Goal: Task Accomplishment & Management: Complete application form

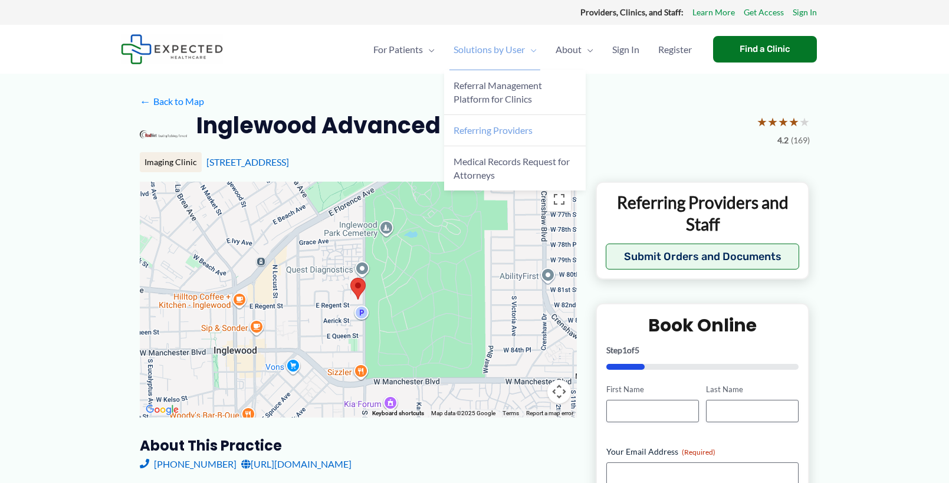
click at [480, 133] on span "Referring Providers" at bounding box center [493, 130] width 79 height 11
click at [507, 91] on span "Referral Management Platform for Clinics" at bounding box center [498, 92] width 89 height 25
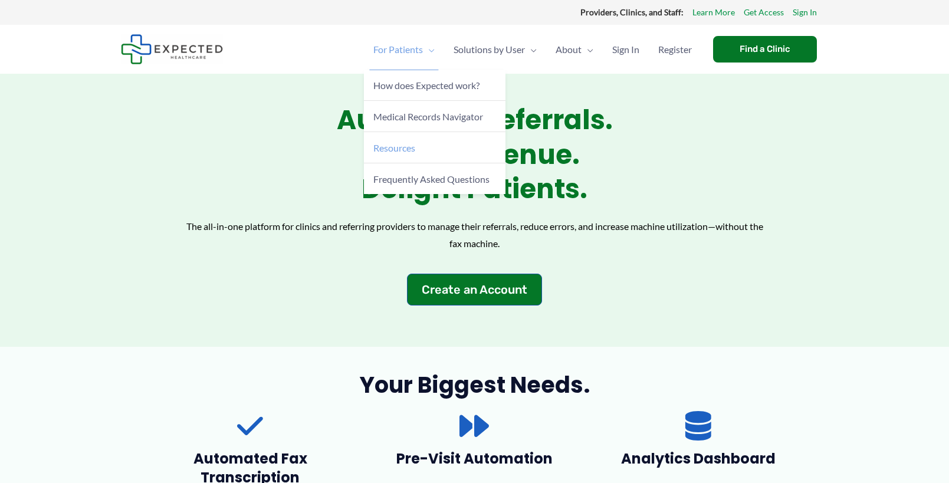
click at [384, 146] on span "Resources" at bounding box center [395, 147] width 42 height 11
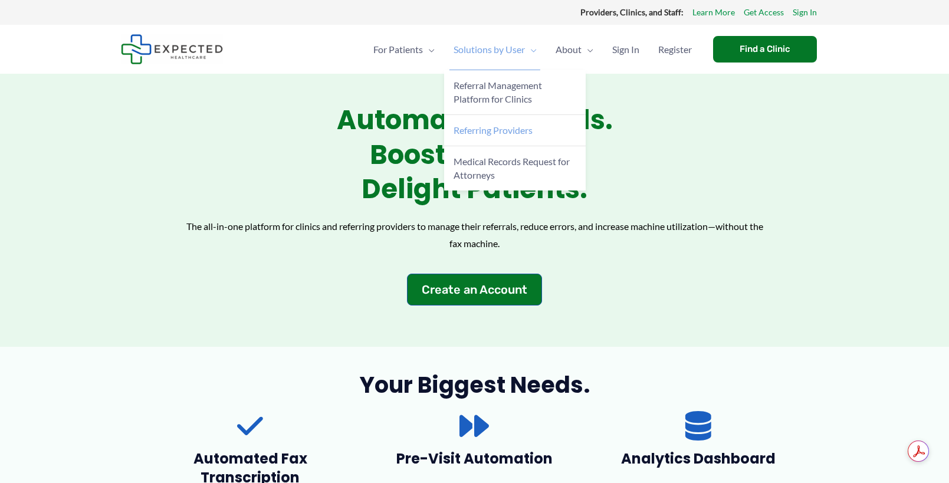
click at [491, 133] on span "Referring Providers" at bounding box center [493, 130] width 79 height 11
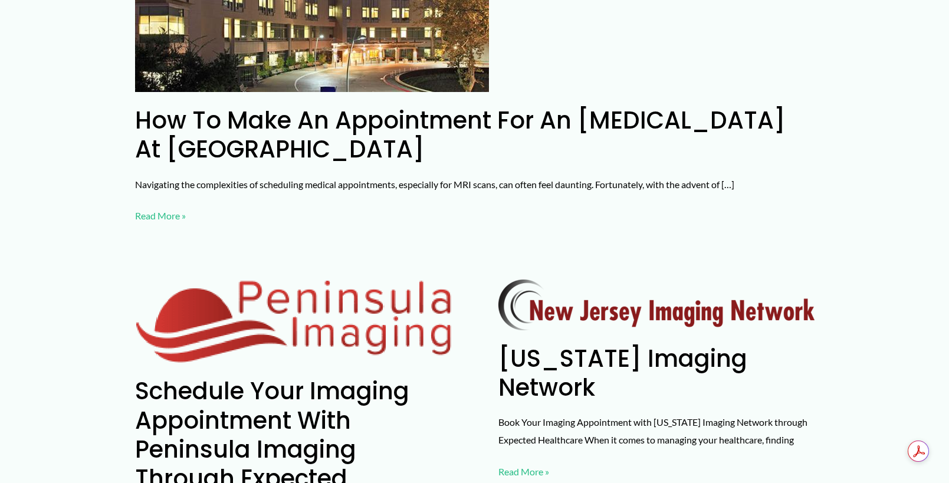
scroll to position [236, 0]
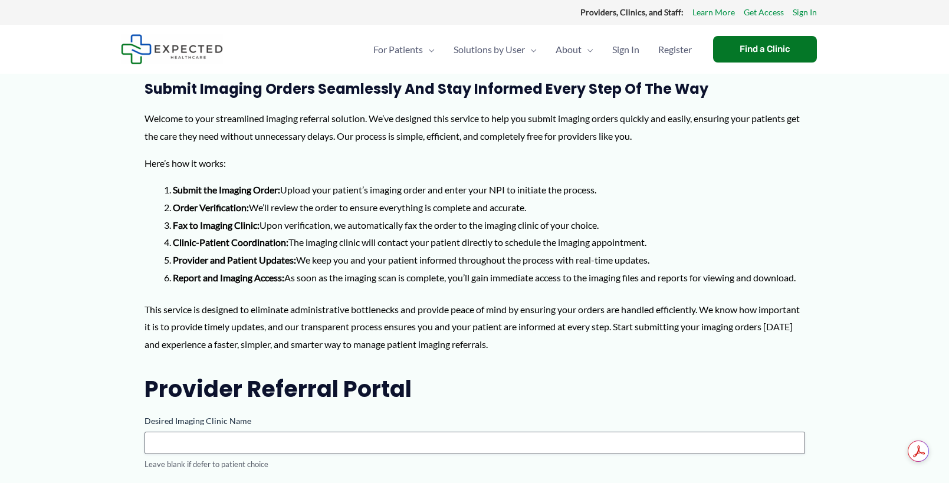
click at [248, 287] on li "Report and Imaging Access: As soon as the imaging scan is complete, you’ll gain…" at bounding box center [489, 278] width 633 height 18
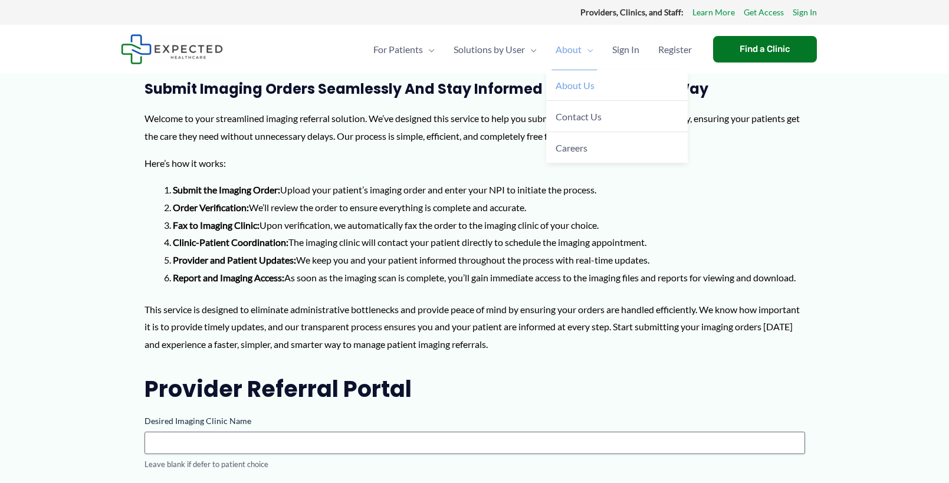
click at [576, 89] on span "About Us" at bounding box center [575, 85] width 39 height 11
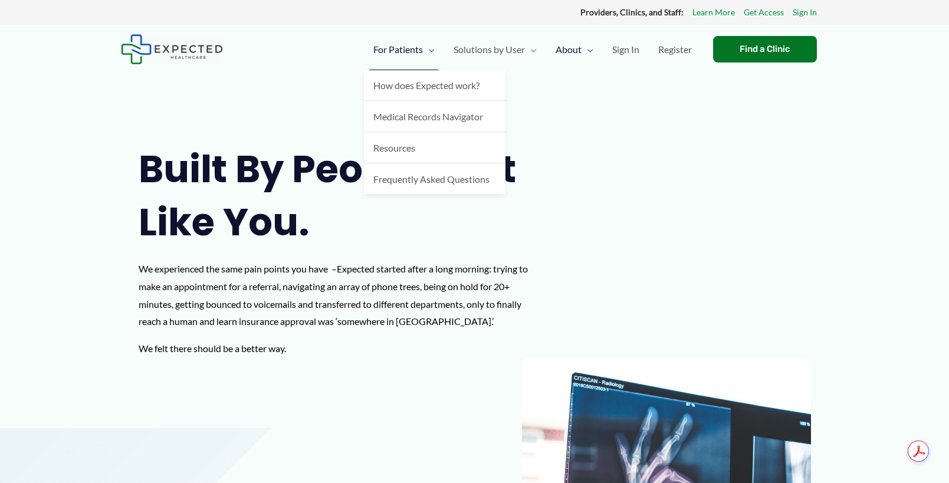
click at [411, 54] on span "For Patients" at bounding box center [399, 49] width 50 height 41
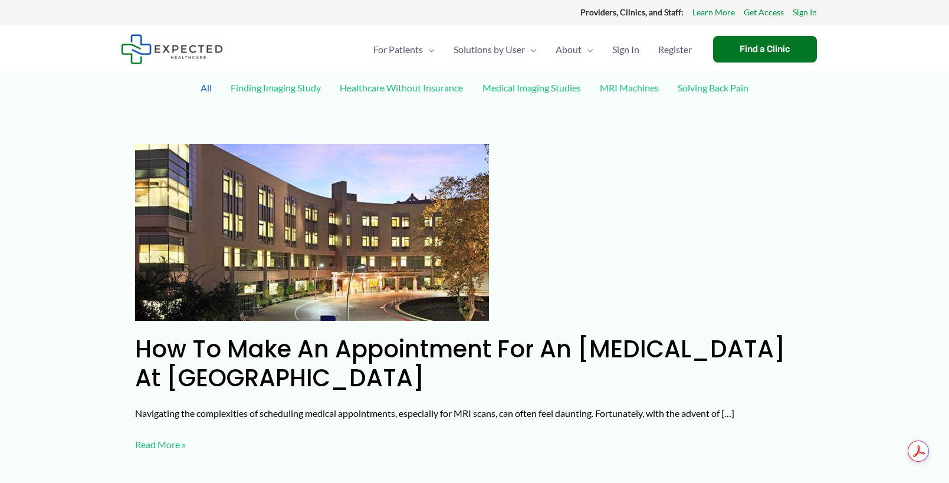
click at [530, 89] on link "Medical Imaging Studies" at bounding box center [532, 87] width 110 height 21
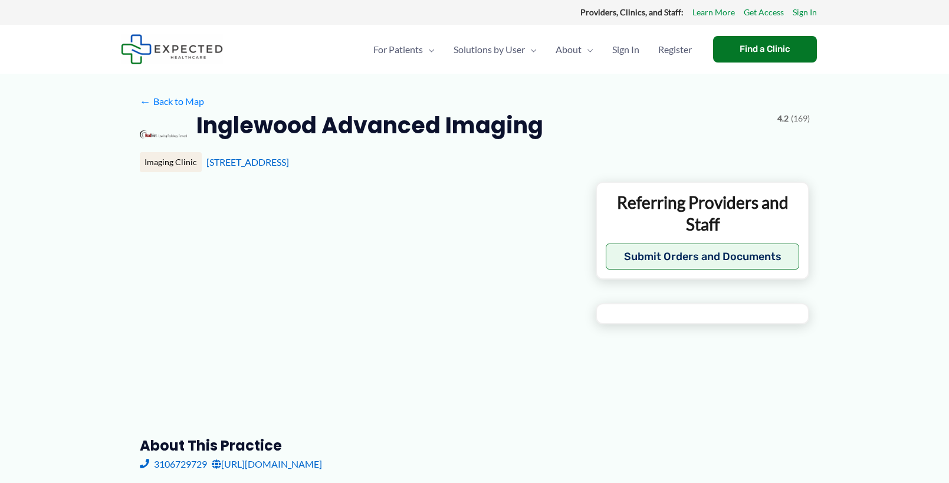
type input "**********"
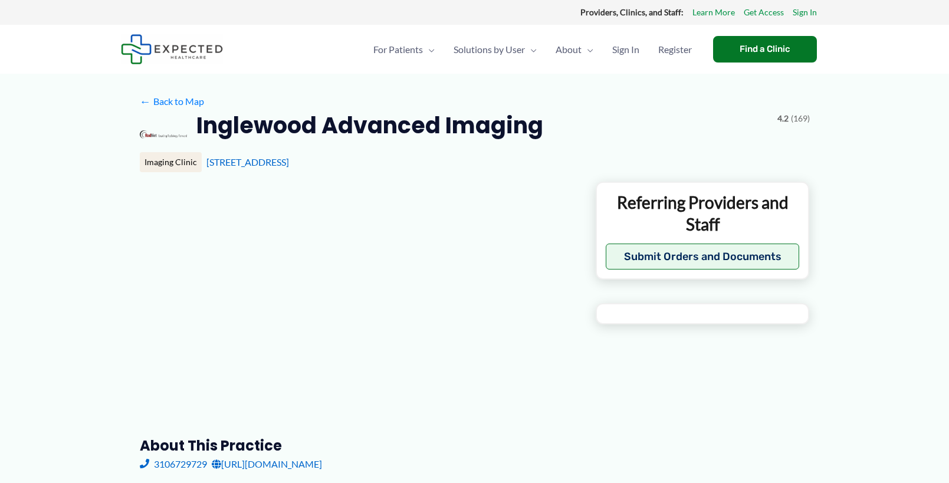
type input "**********"
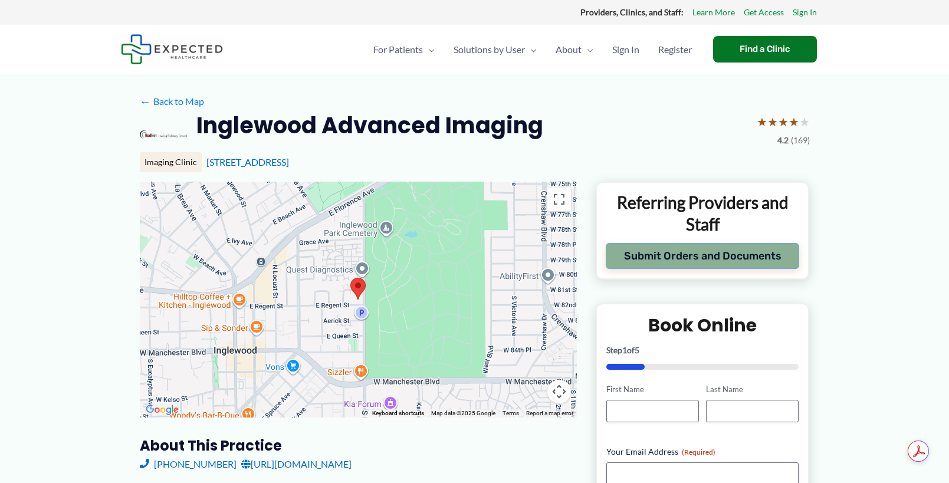
click at [689, 256] on button "Submit Orders and Documents" at bounding box center [703, 256] width 194 height 26
